Goal: Task Accomplishment & Management: Use online tool/utility

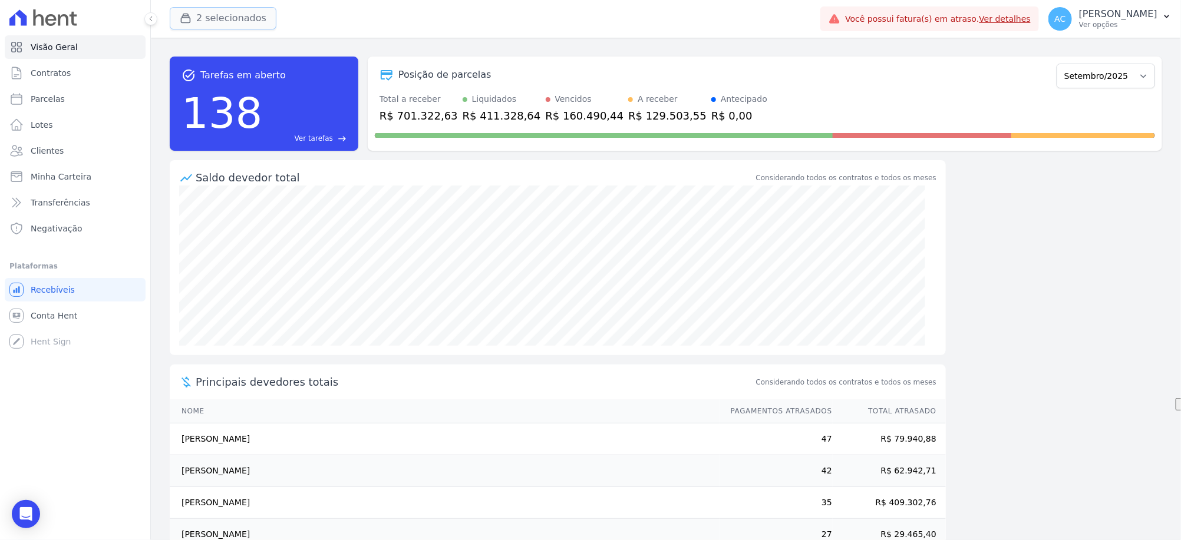
click at [228, 18] on button "2 selecionados" at bounding box center [223, 18] width 107 height 22
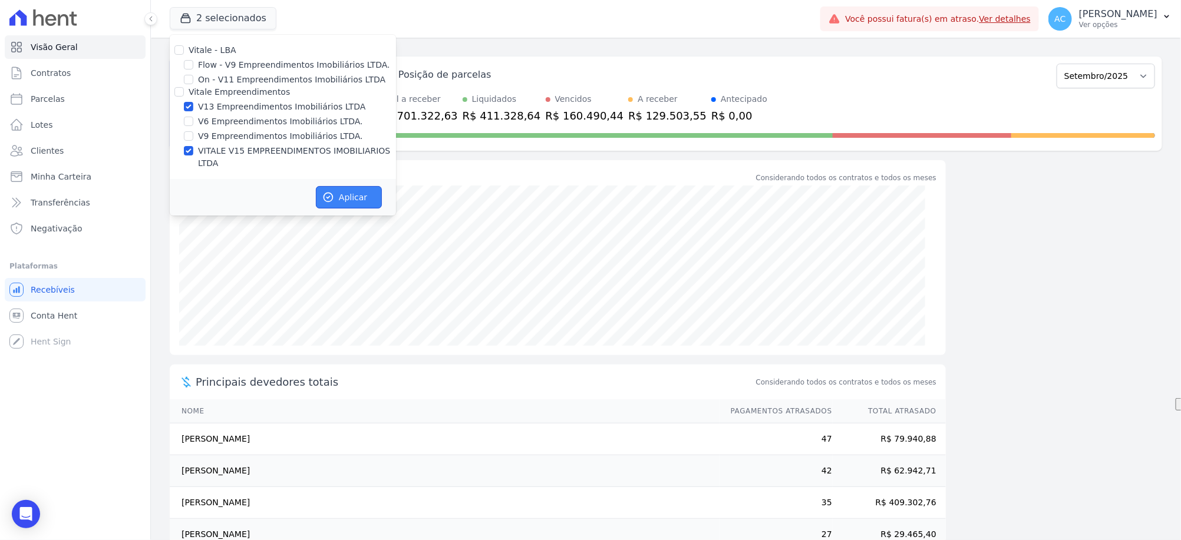
click at [352, 186] on button "Aplicar" at bounding box center [349, 197] width 66 height 22
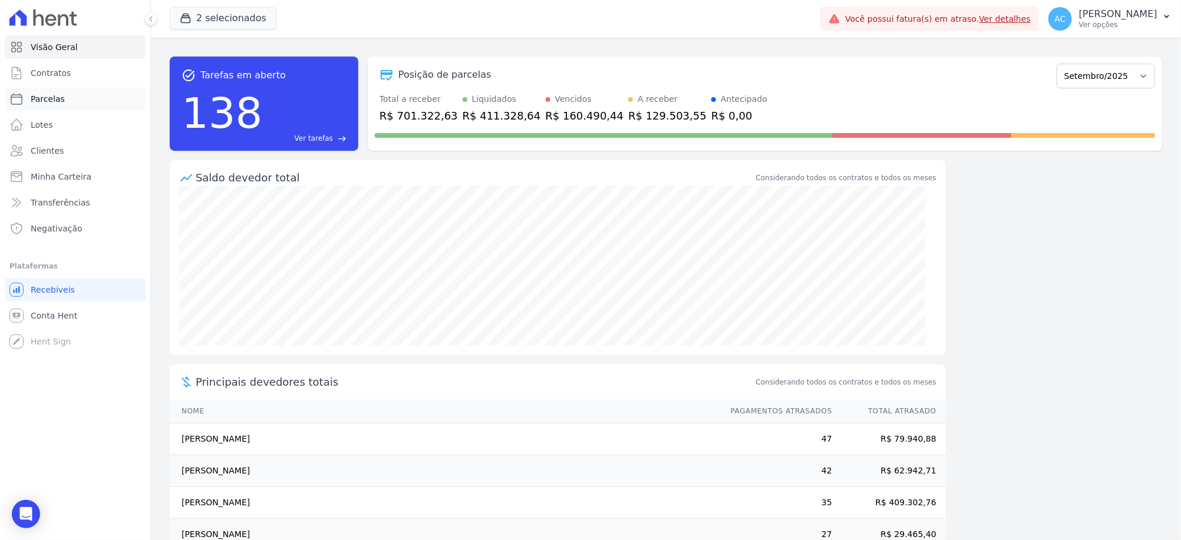
click at [57, 100] on span "Parcelas" at bounding box center [48, 99] width 34 height 12
select select
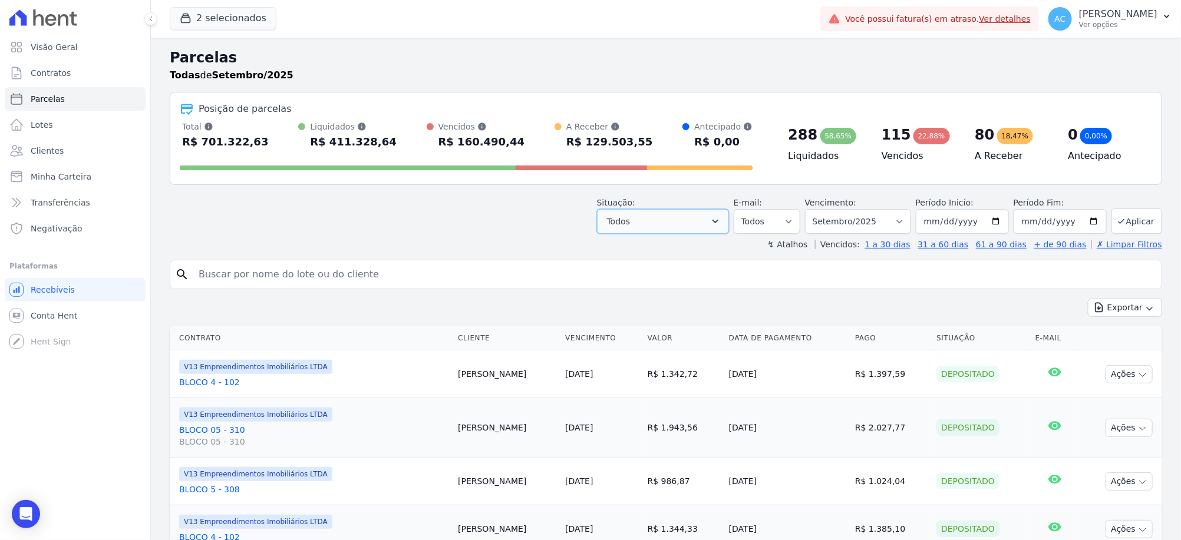
click at [670, 229] on button "Todos" at bounding box center [663, 221] width 132 height 25
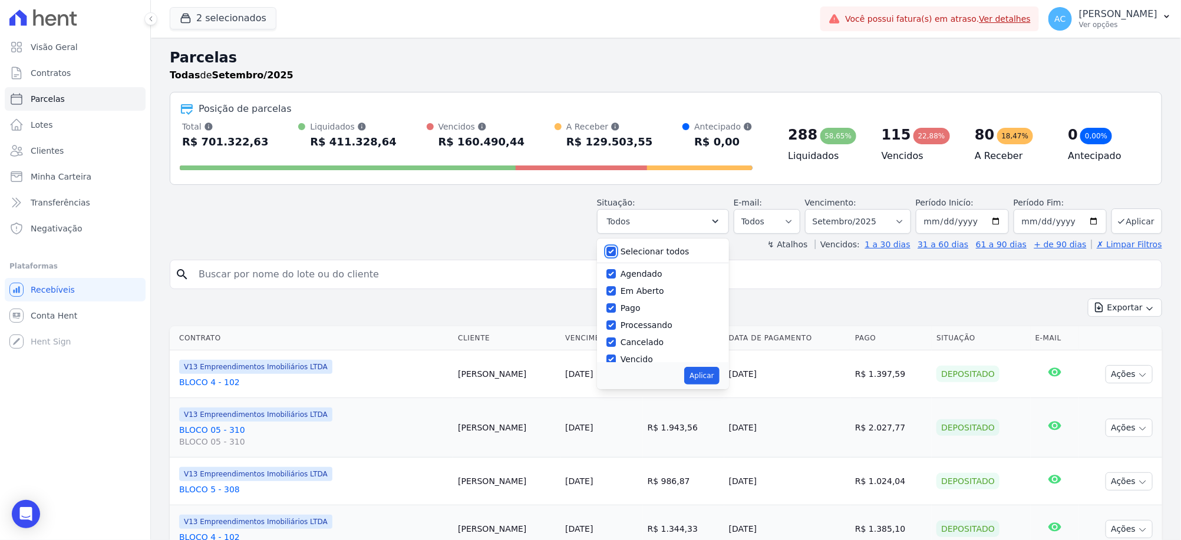
click at [616, 252] on input "Selecionar todos" at bounding box center [610, 251] width 9 height 9
checkbox input "false"
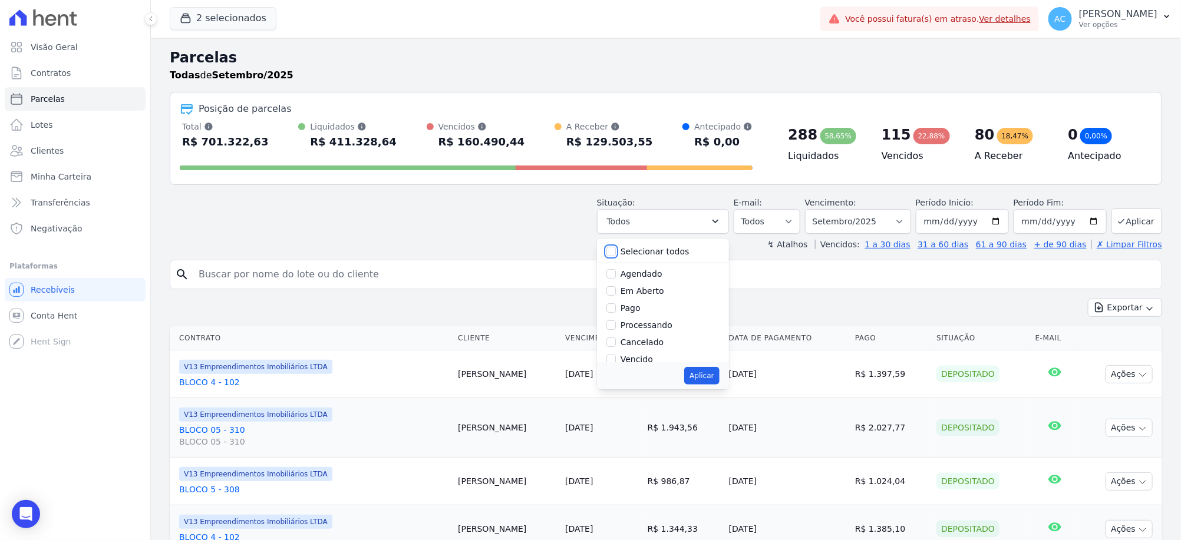
checkbox input "false"
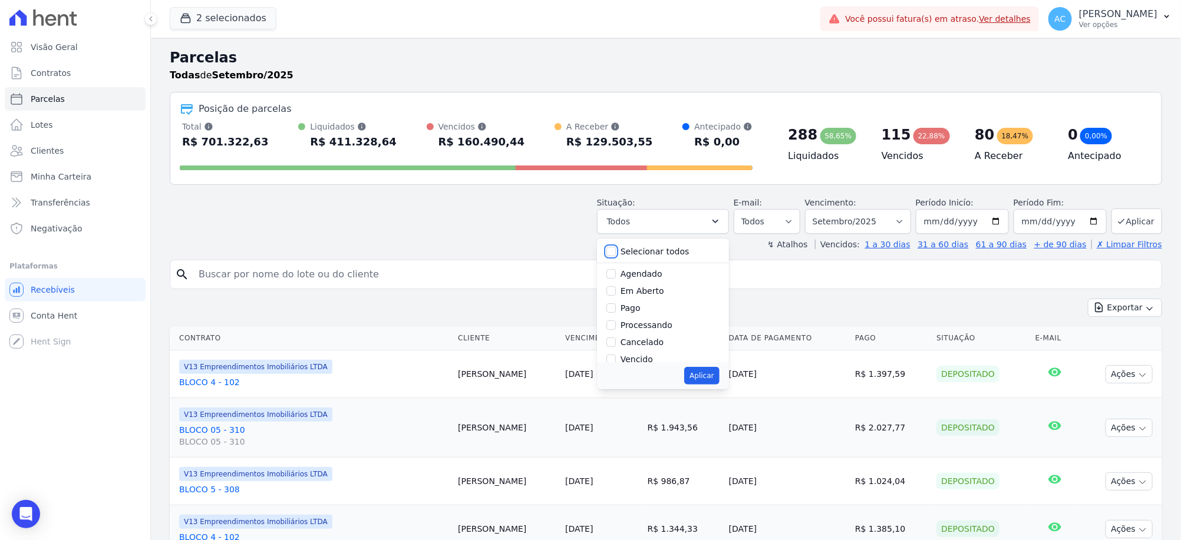
checkbox input "false"
click at [616, 306] on input "Pago" at bounding box center [610, 308] width 9 height 9
checkbox input "true"
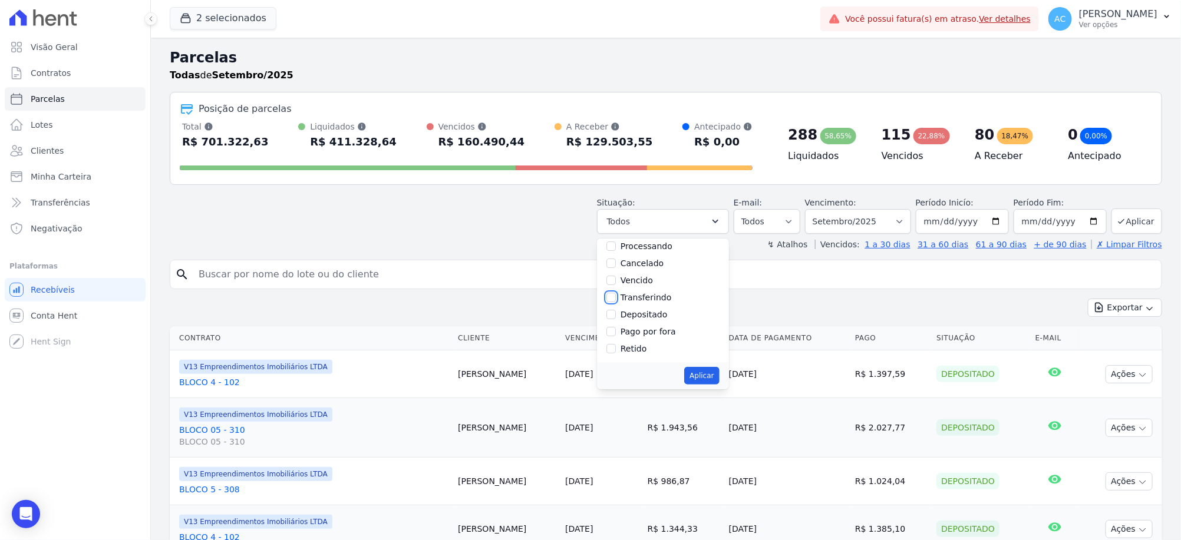
click at [616, 300] on input "Transferindo" at bounding box center [610, 297] width 9 height 9
checkbox input "true"
click at [621, 319] on div "Depositado" at bounding box center [662, 314] width 113 height 17
click at [616, 316] on input "Depositado" at bounding box center [610, 314] width 9 height 9
checkbox input "true"
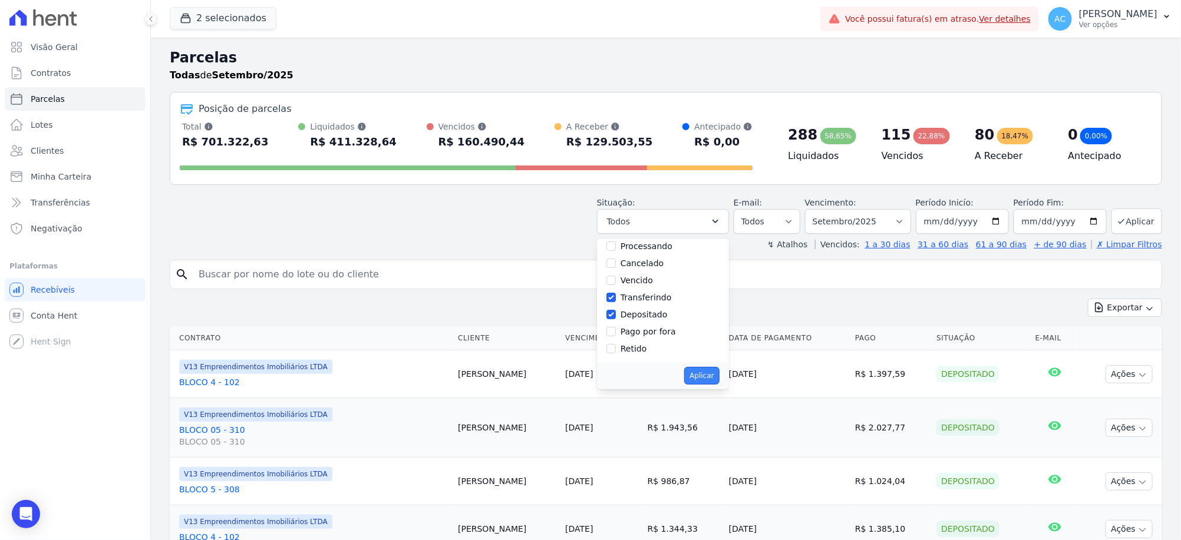
click at [716, 375] on button "Aplicar" at bounding box center [701, 376] width 35 height 18
select select "paid"
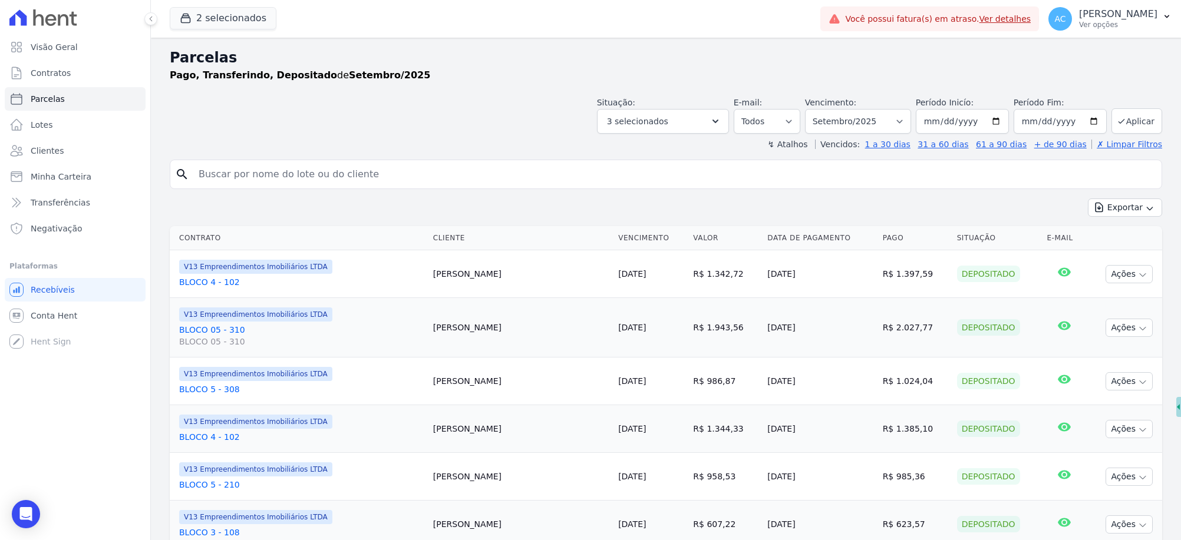
select select
click at [929, 124] on input "[DATE]" at bounding box center [962, 121] width 93 height 25
type input "[DATE]"
click at [1132, 119] on button "Aplicar" at bounding box center [1137, 120] width 51 height 25
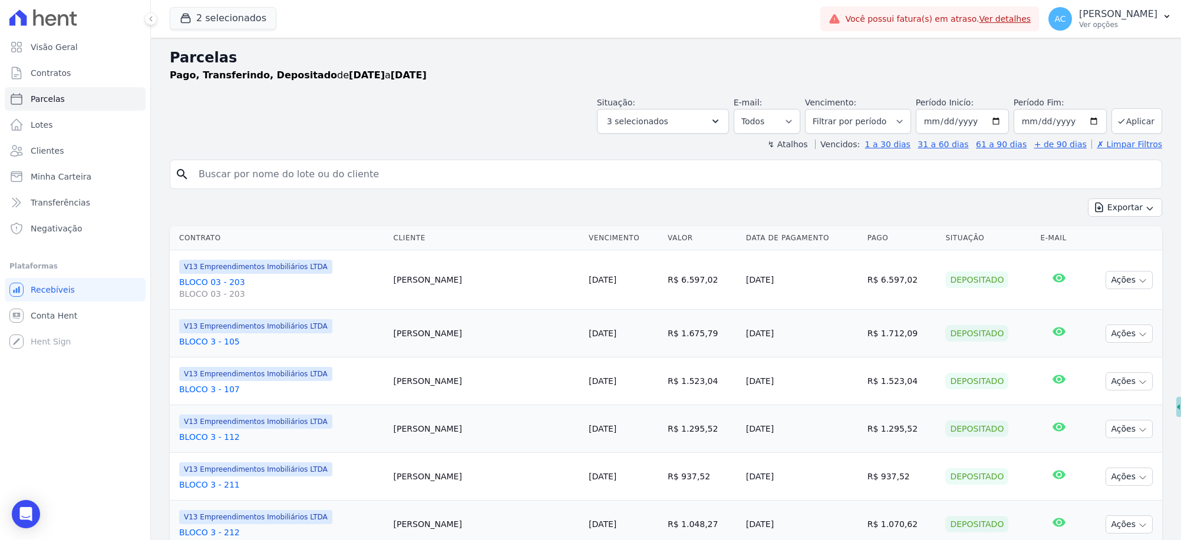
select select
click at [1128, 212] on button "Exportar" at bounding box center [1125, 208] width 74 height 18
click at [1103, 252] on span "Exportar CSV" at bounding box center [1124, 256] width 62 height 12
